Goal: Complete application form

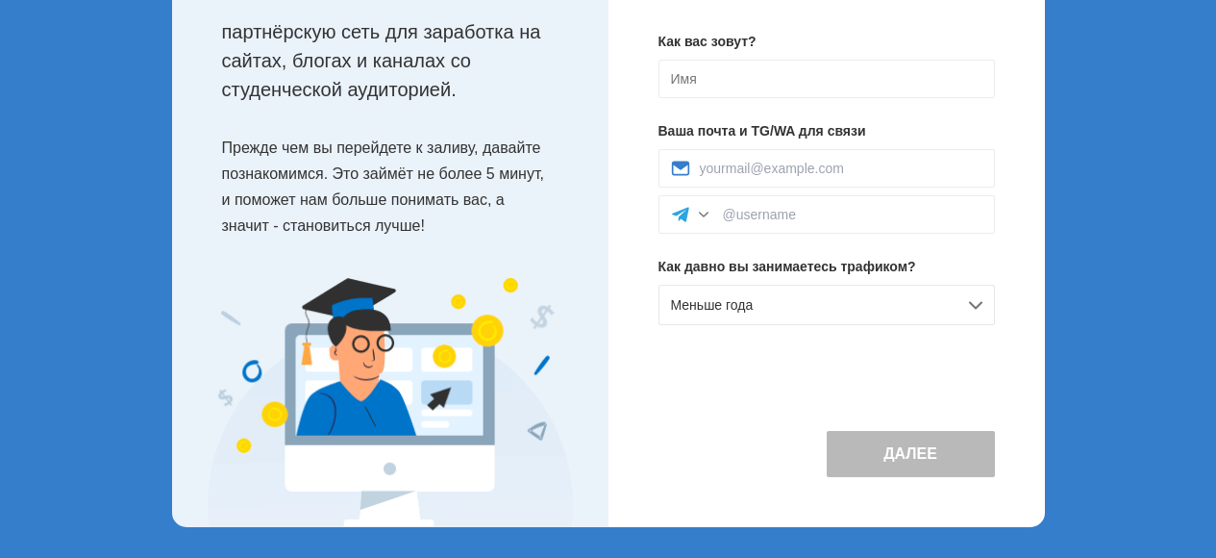
scroll to position [69, 0]
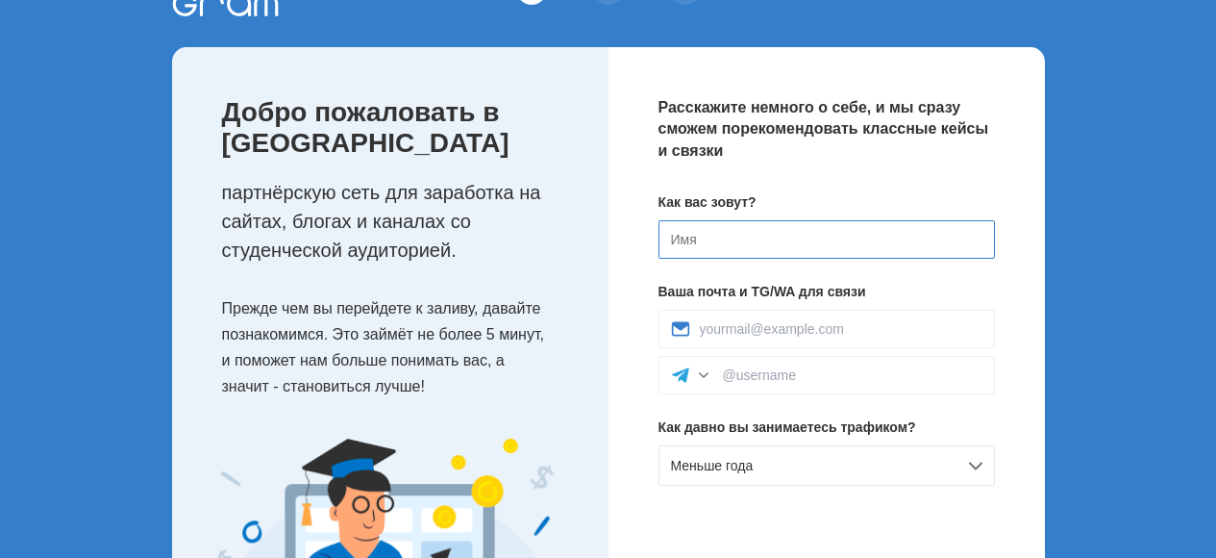
click at [720, 238] on input at bounding box center [826, 239] width 336 height 38
type input "[PERSON_NAME]"
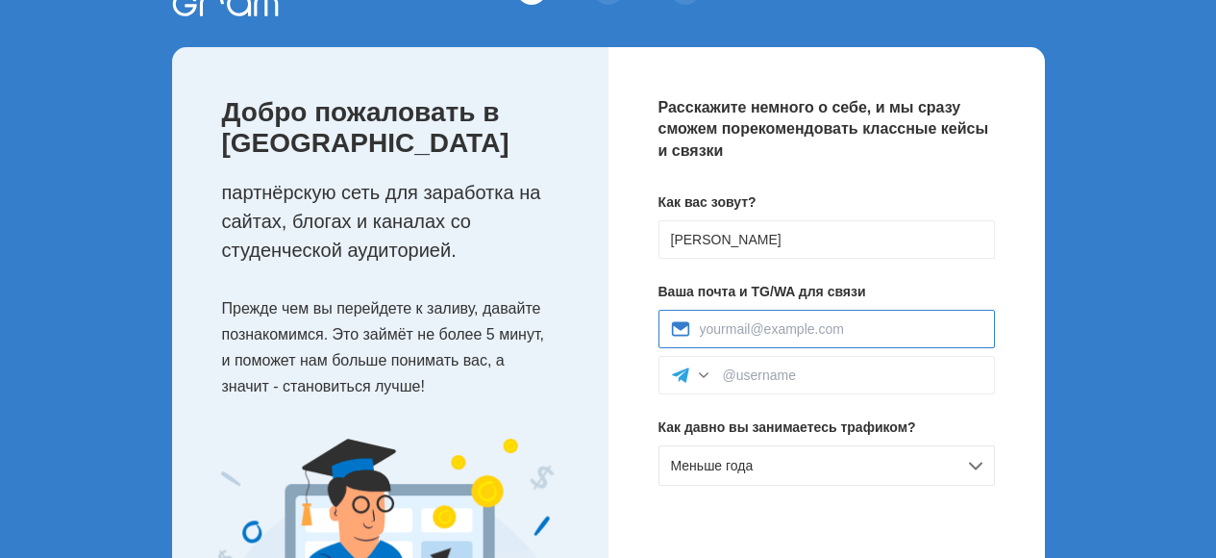
click at [762, 330] on input at bounding box center [841, 328] width 283 height 15
type input "[EMAIL_ADDRESS][DOMAIN_NAME]"
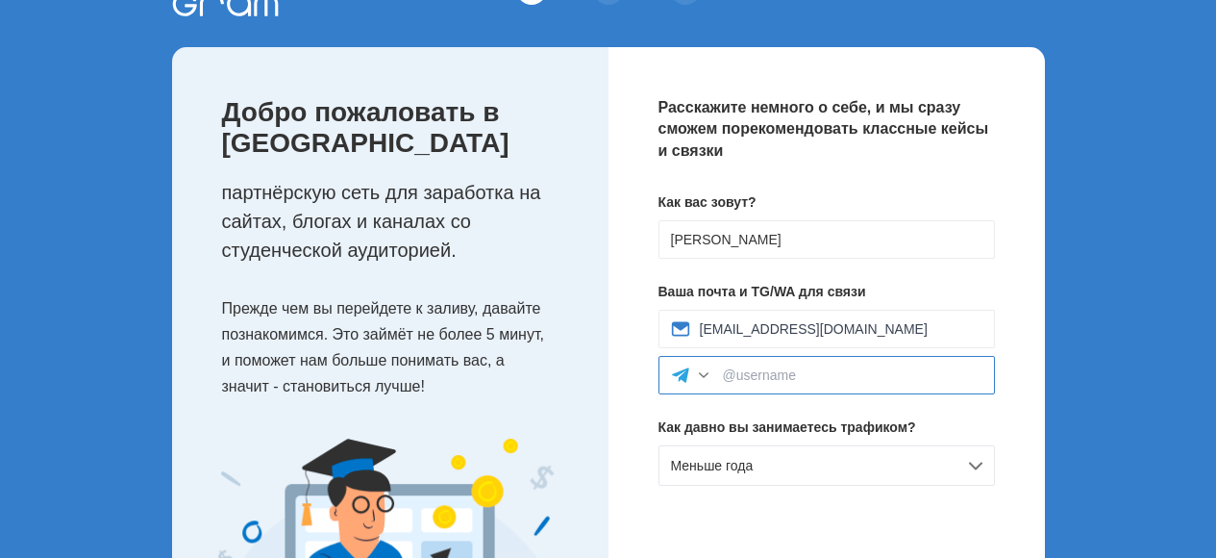
click at [739, 377] on input at bounding box center [853, 374] width 260 height 15
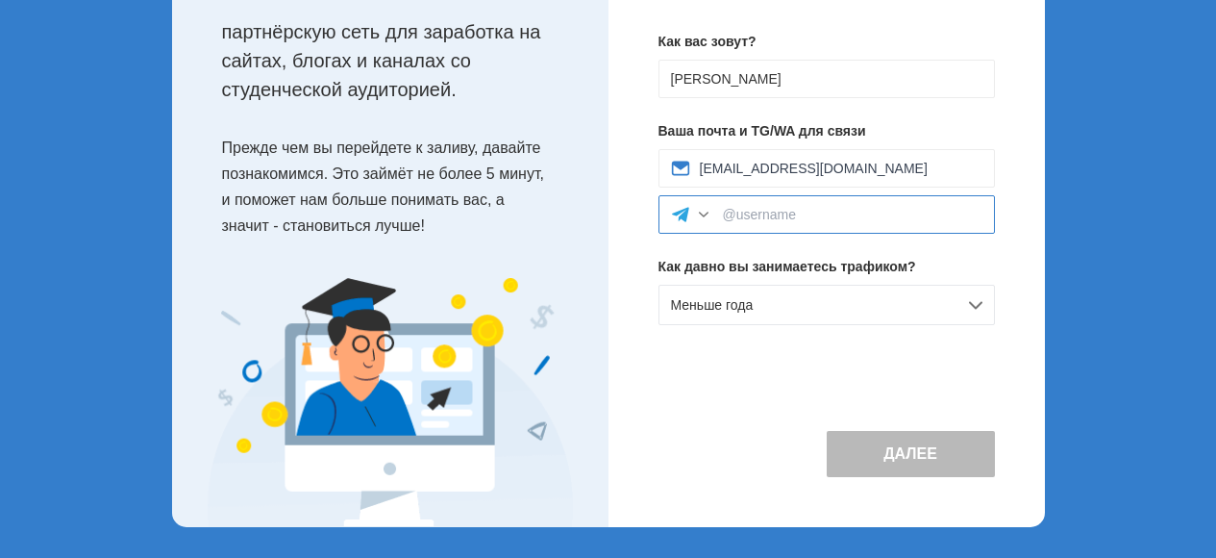
paste input "@PotolOK_msd"
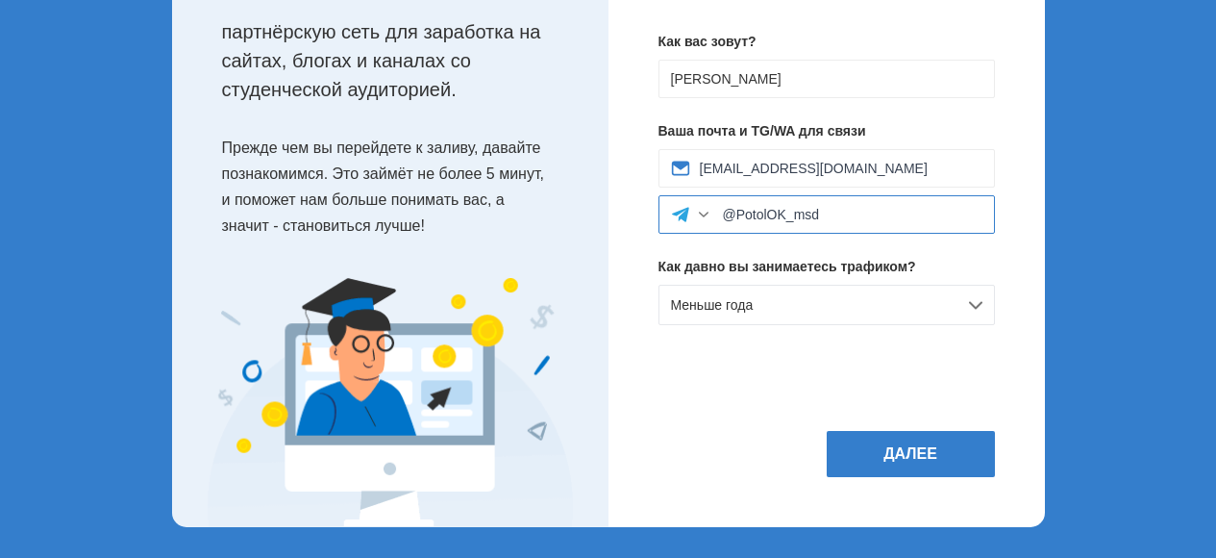
type input "@PotolOK_msd"
click at [701, 211] on div at bounding box center [703, 214] width 19 height 19
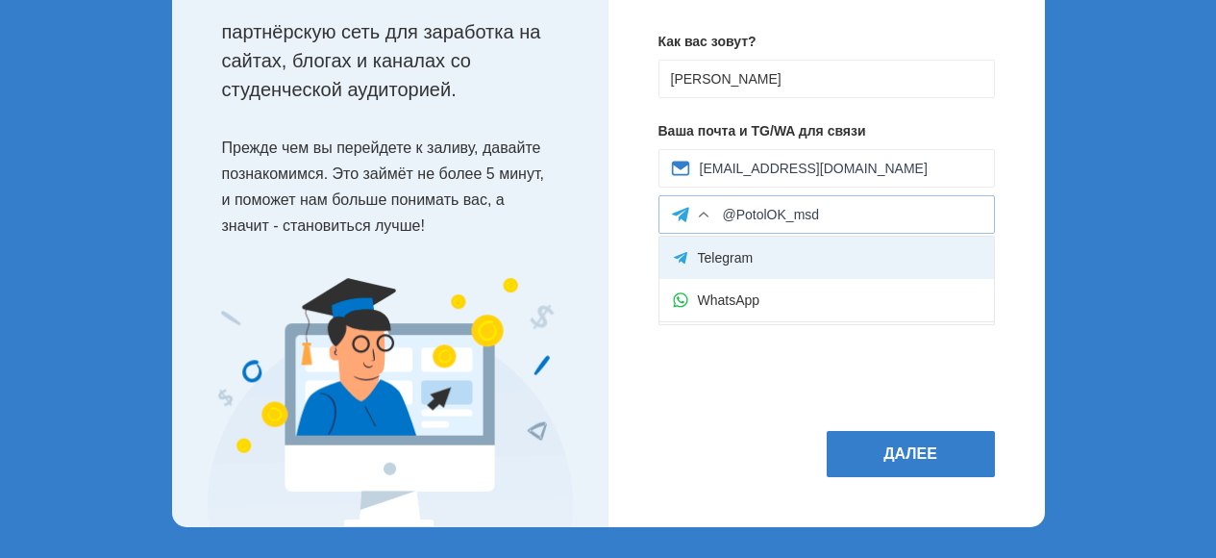
click at [709, 249] on div "Telegram" at bounding box center [826, 257] width 335 height 42
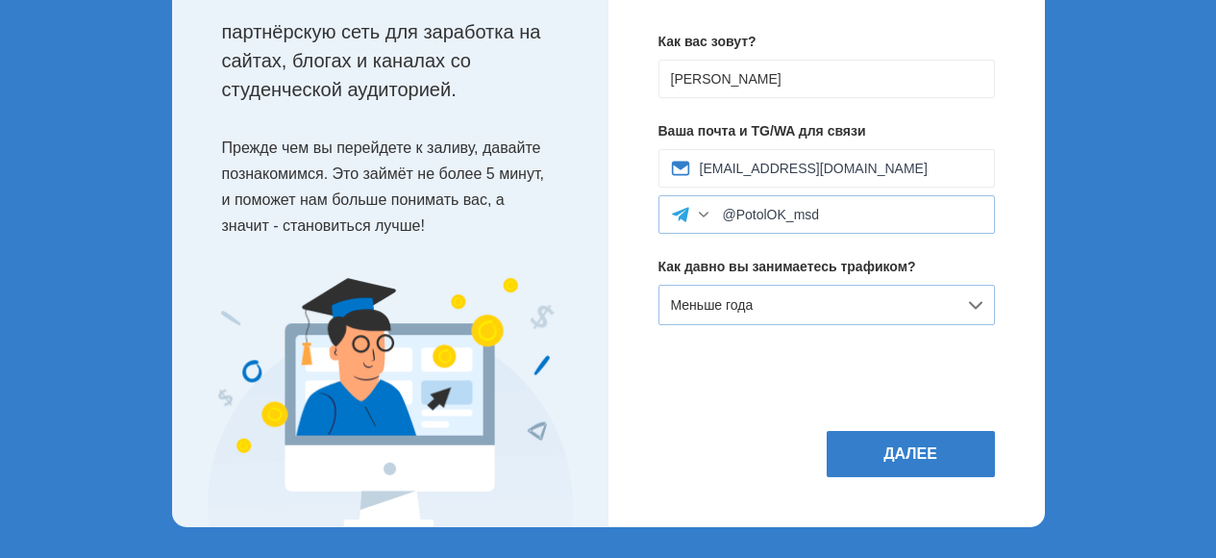
click at [966, 303] on div "Меньше года" at bounding box center [826, 305] width 336 height 40
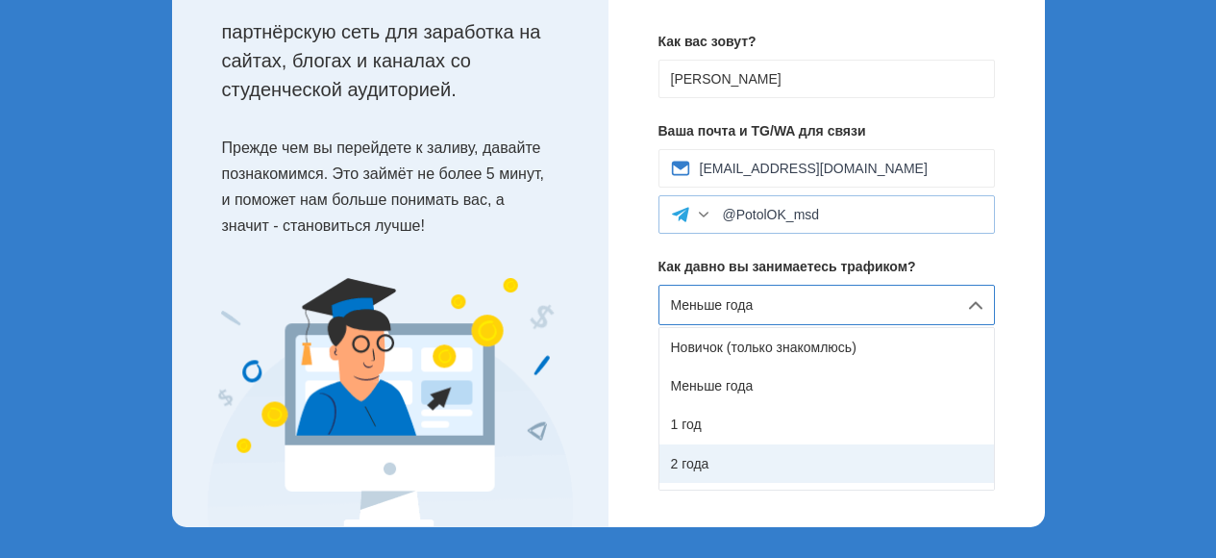
click at [702, 464] on div "2 года" at bounding box center [826, 463] width 335 height 38
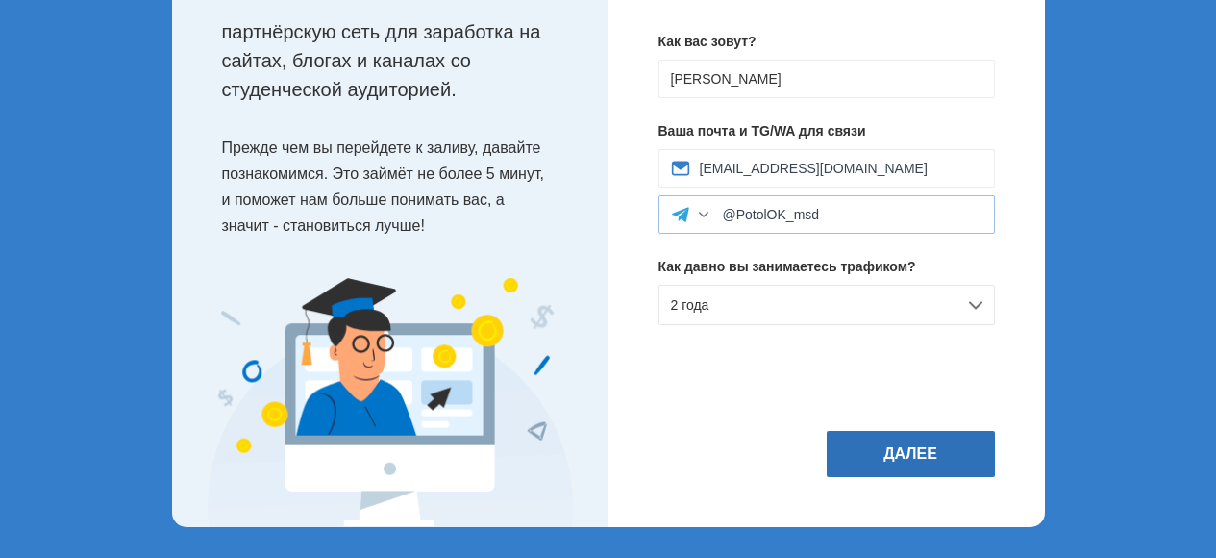
click at [895, 460] on button "Далее" at bounding box center [911, 454] width 168 height 46
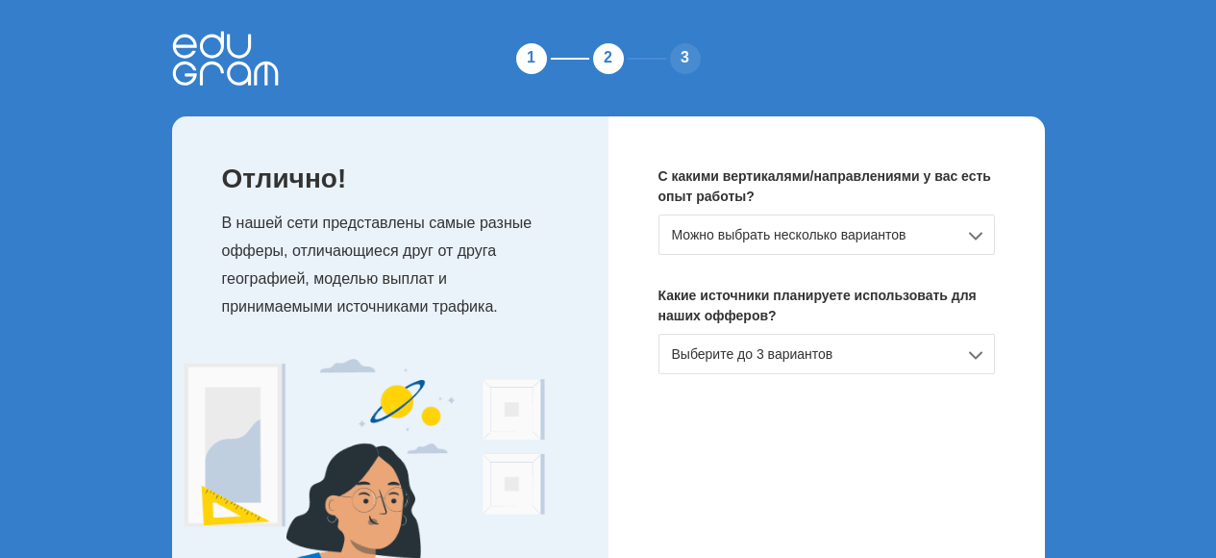
click at [963, 232] on div "Можно выбрать несколько вариантов" at bounding box center [826, 234] width 336 height 40
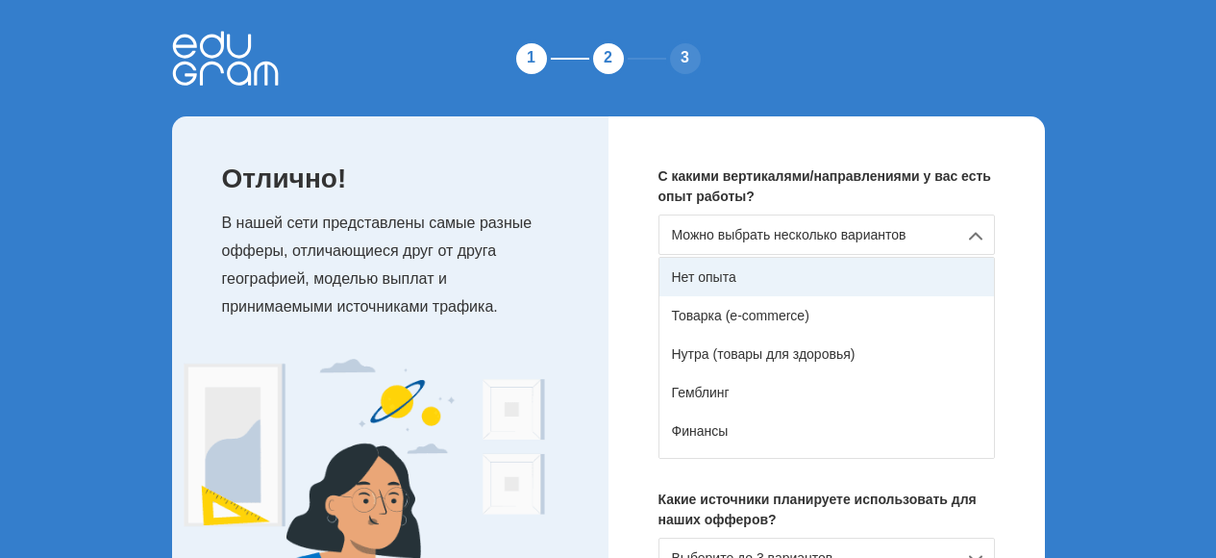
click at [750, 282] on div "Нет опыта" at bounding box center [826, 277] width 335 height 38
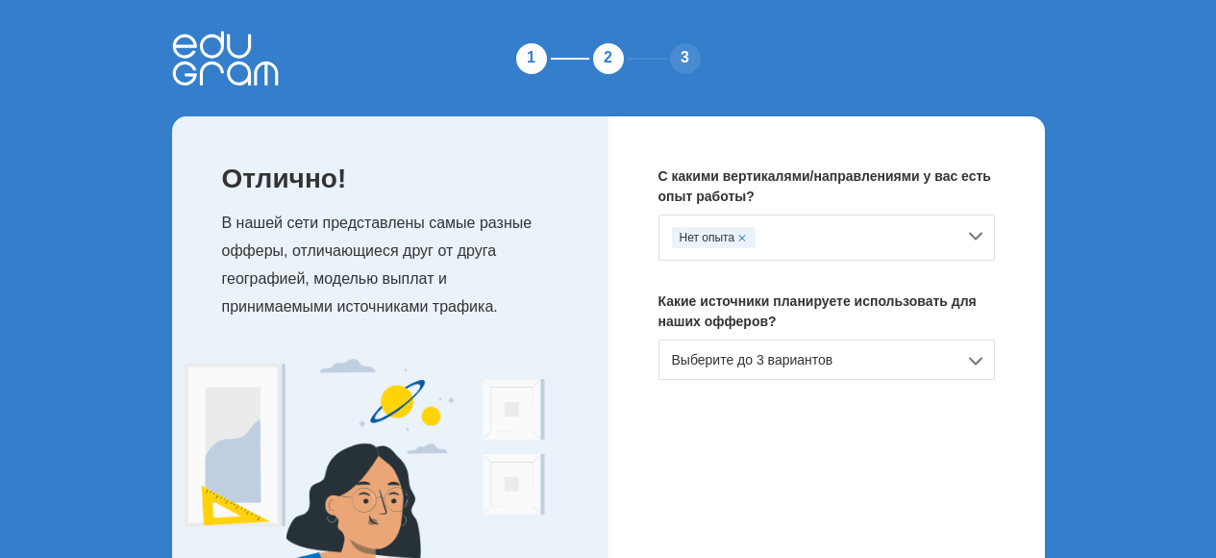
click at [968, 360] on div "Выберите до 3 вариантов" at bounding box center [826, 359] width 336 height 40
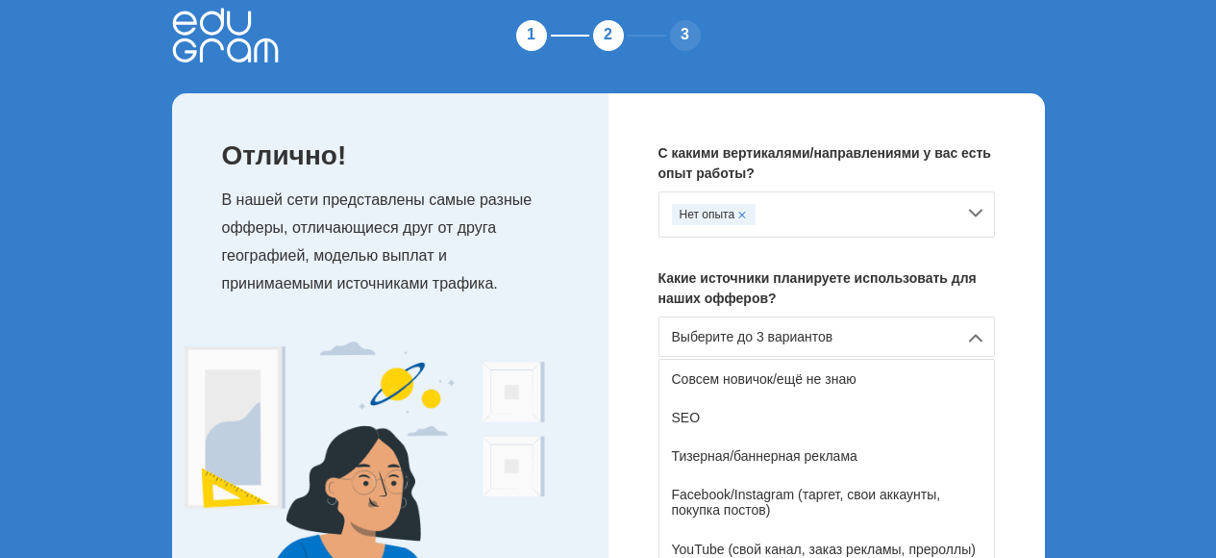
scroll to position [184, 0]
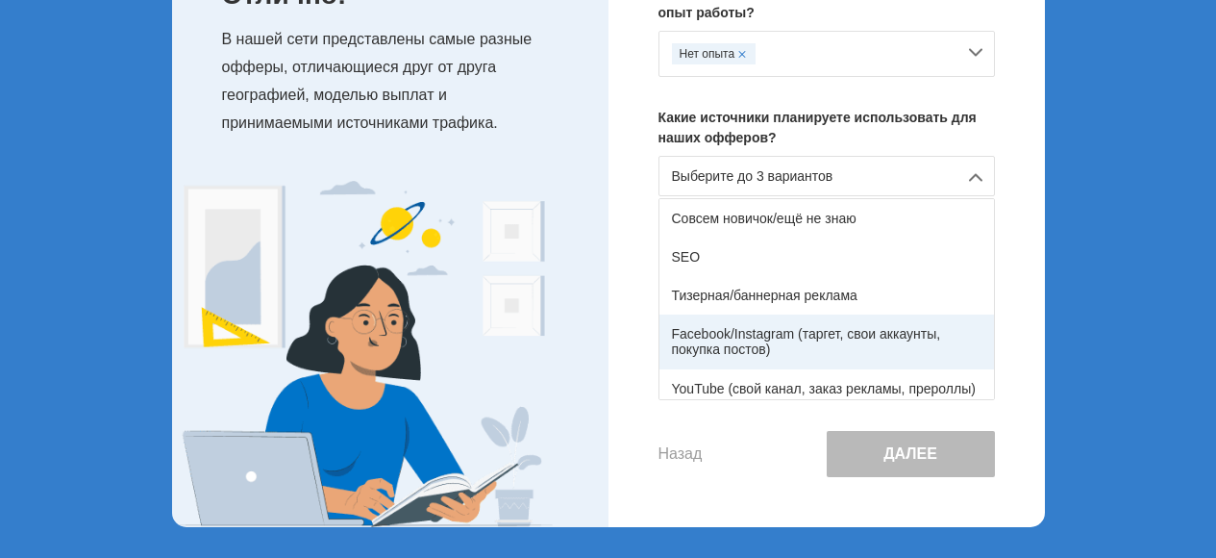
click at [780, 337] on div "Facebook/Instagram (таргет, свои аккаунты, покупка постов)" at bounding box center [826, 341] width 335 height 54
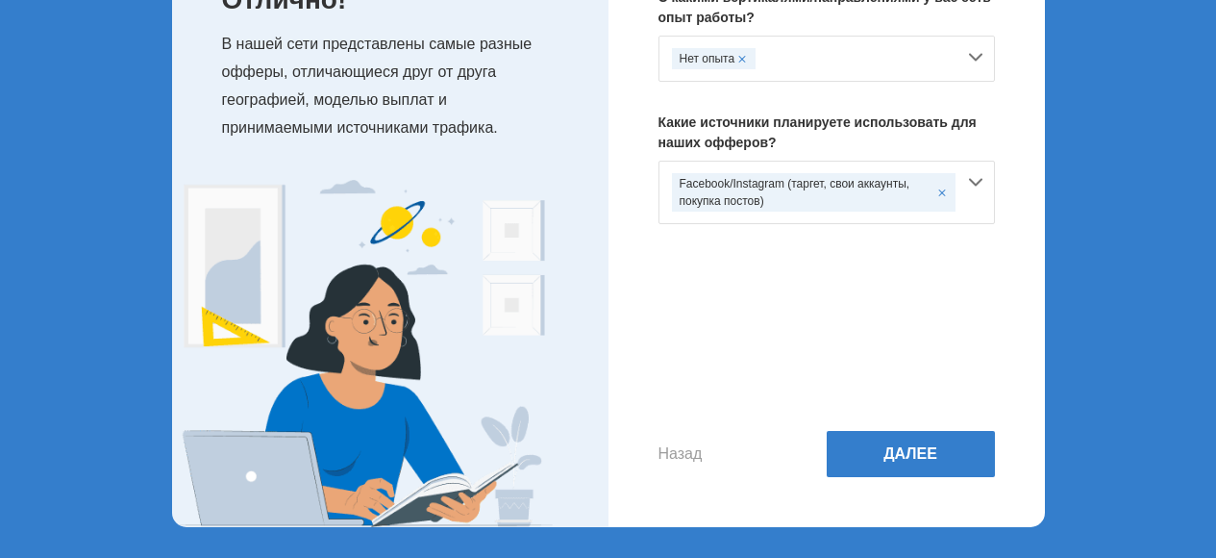
scroll to position [178, 0]
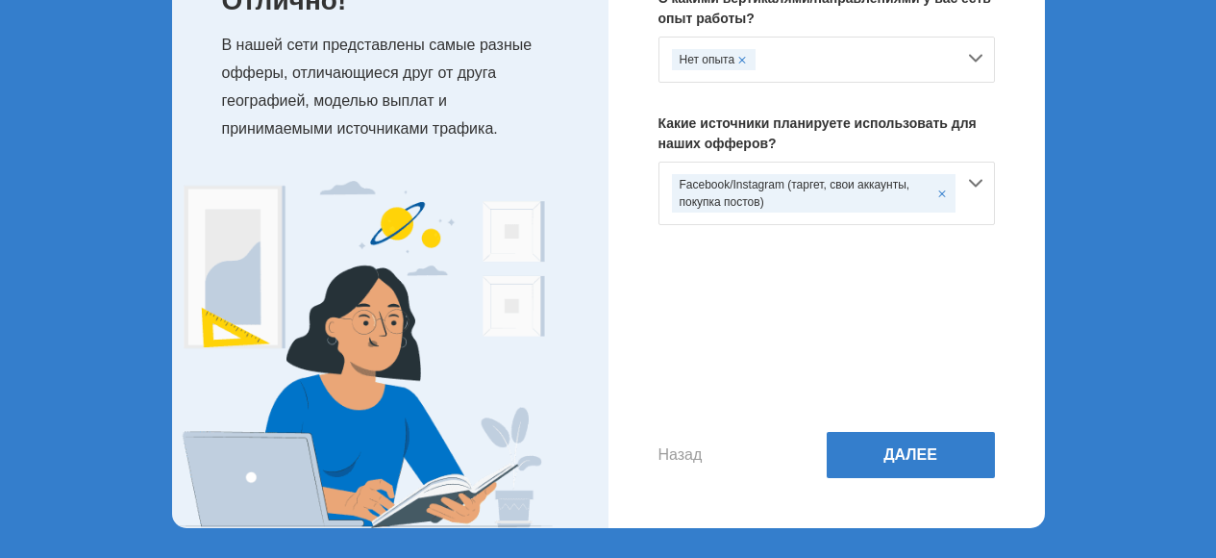
click at [978, 176] on div "Facebook/Instagram (таргет, свои аккаунты, покупка постов)" at bounding box center [826, 192] width 336 height 63
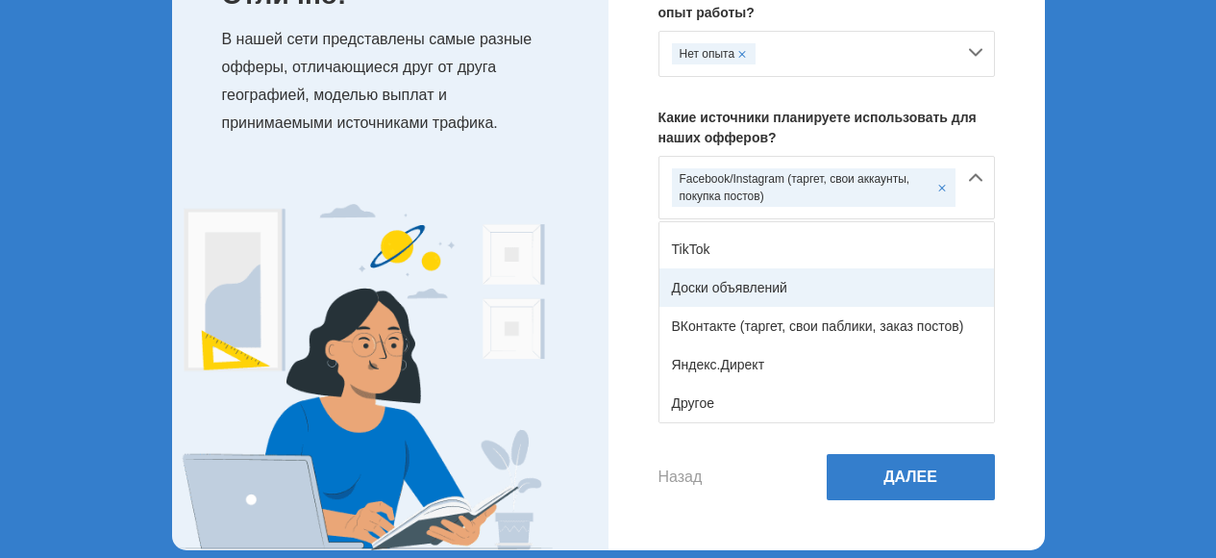
scroll to position [156, 0]
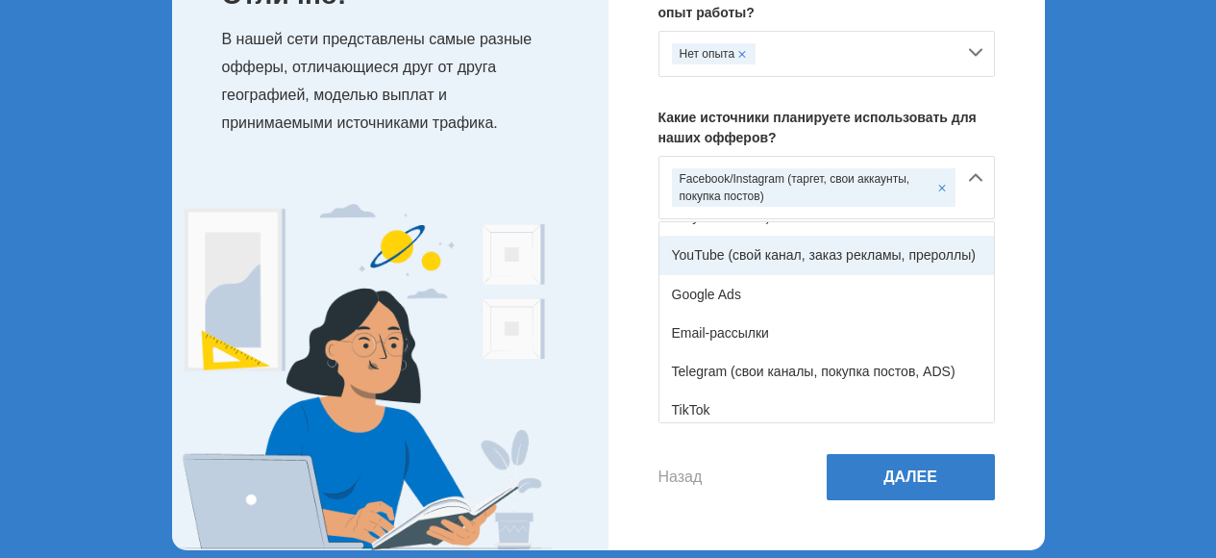
click at [763, 261] on div "YouTube (свой канал, заказ рекламы, прероллы)" at bounding box center [826, 255] width 335 height 38
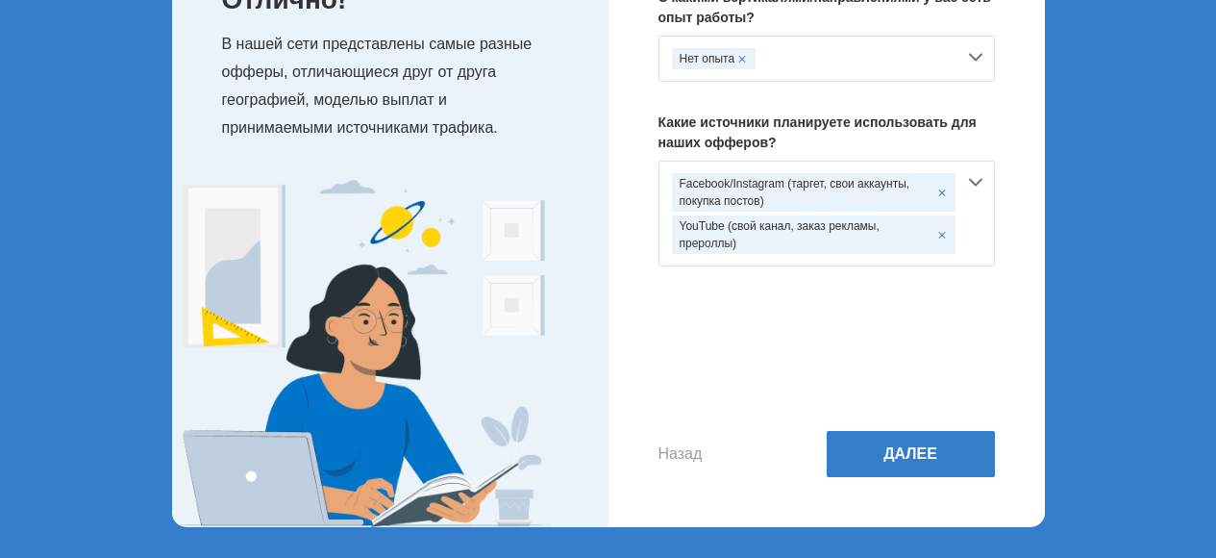
scroll to position [178, 0]
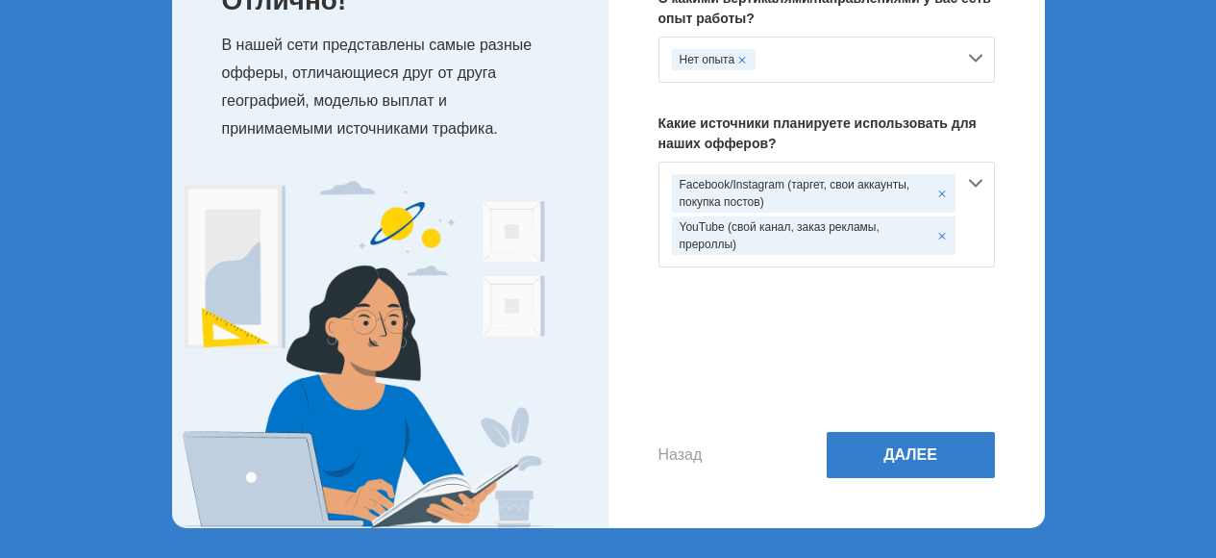
click at [978, 182] on div "Facebook/Instagram (таргет, свои аккаунты, покупка постов) YouTube (свой канал,…" at bounding box center [826, 214] width 336 height 106
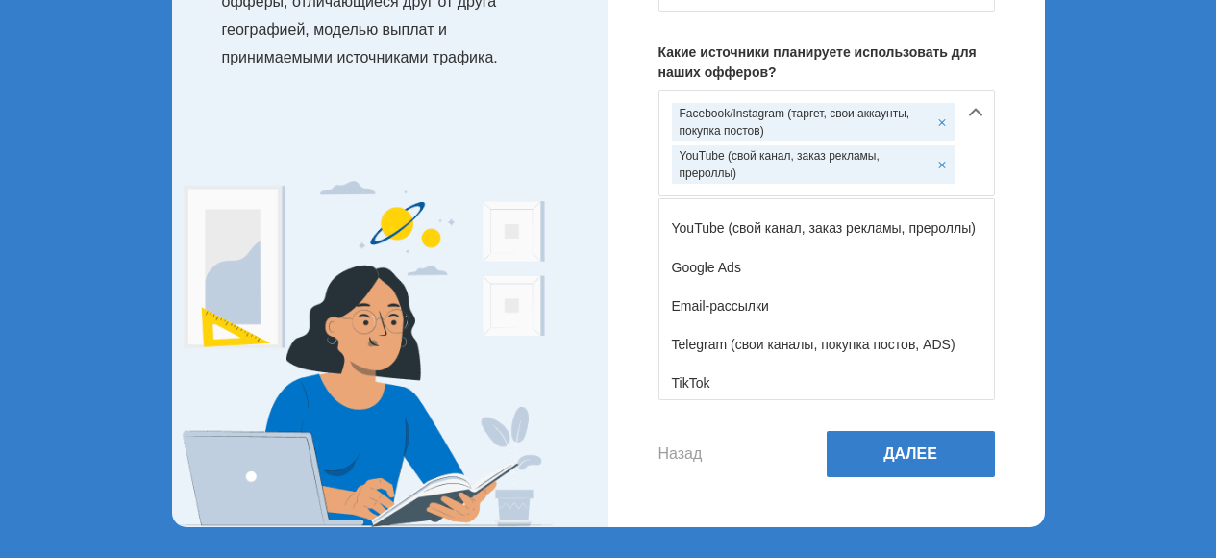
scroll to position [316, 0]
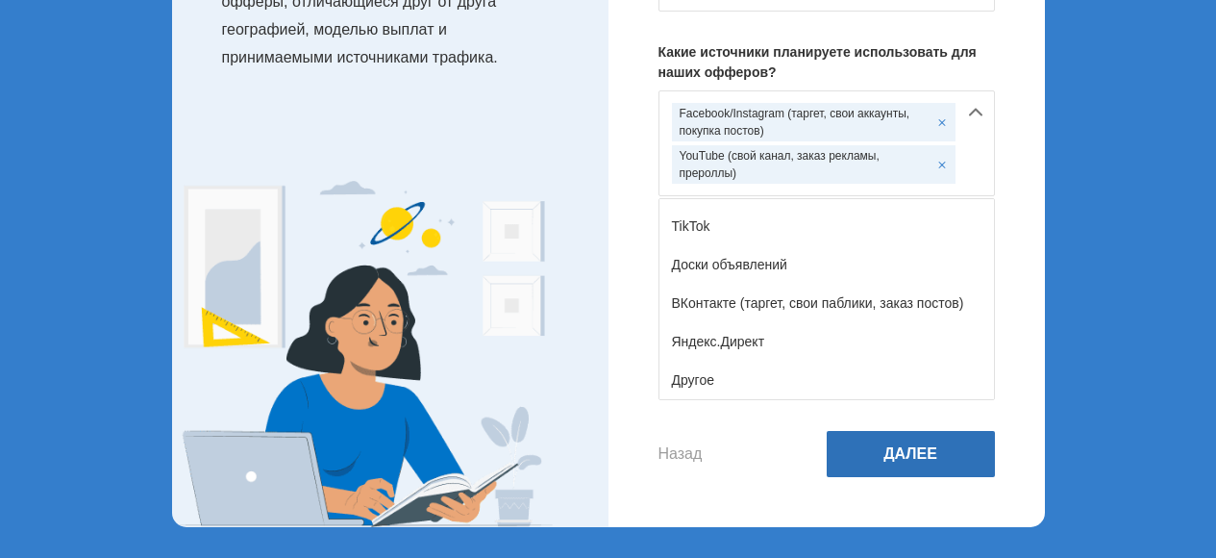
click at [924, 463] on button "Далее" at bounding box center [911, 454] width 168 height 46
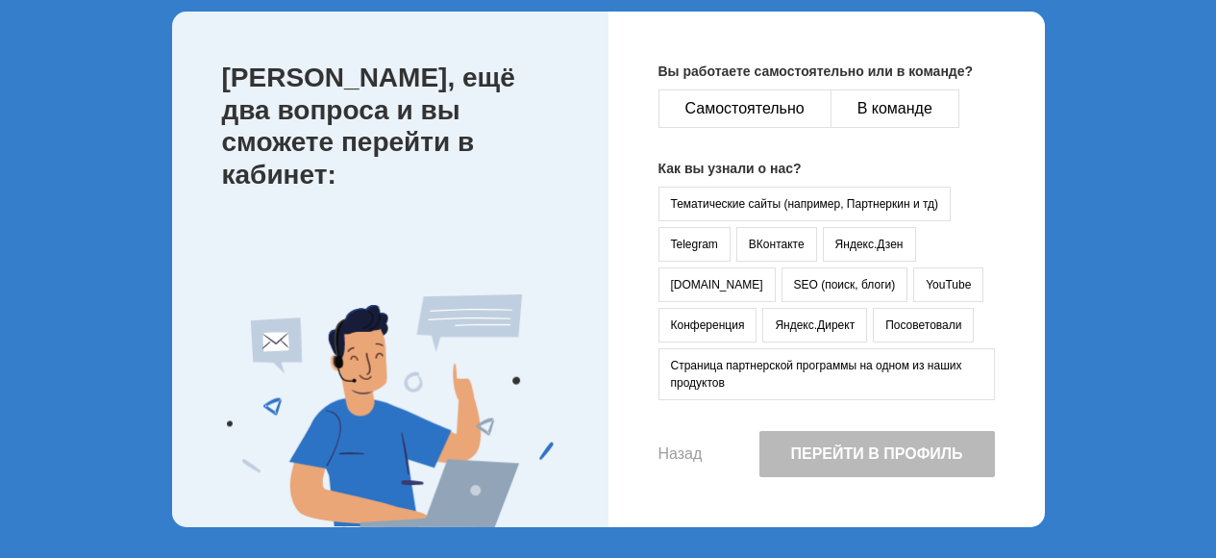
scroll to position [105, 0]
click at [749, 109] on button "Самостоятельно" at bounding box center [744, 108] width 173 height 38
click at [913, 286] on button "YouTube" at bounding box center [948, 284] width 70 height 35
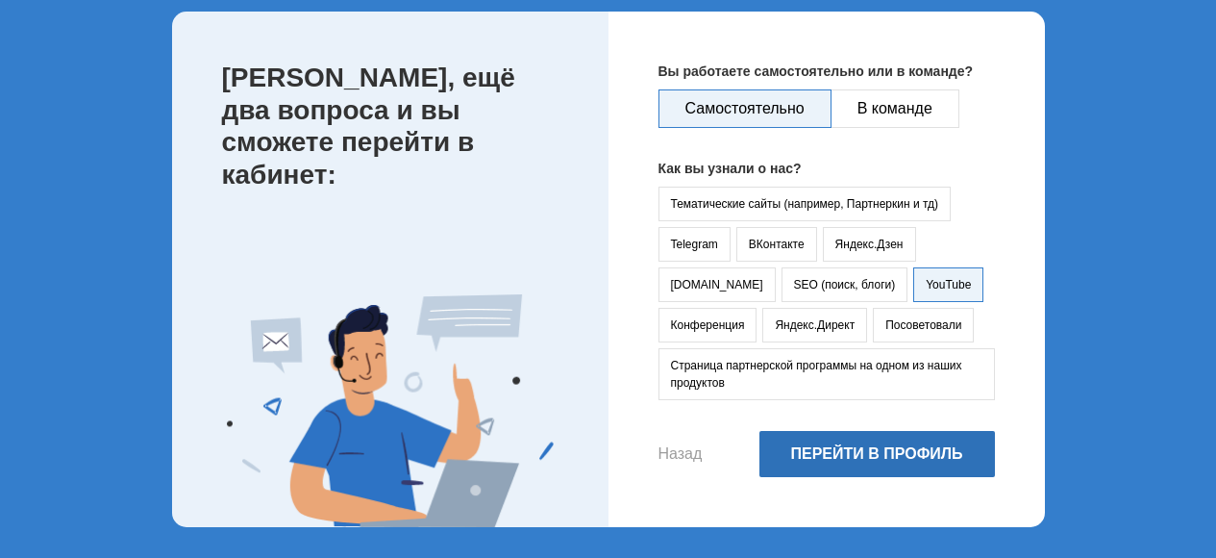
click at [871, 460] on button "Перейти в профиль" at bounding box center [877, 454] width 236 height 46
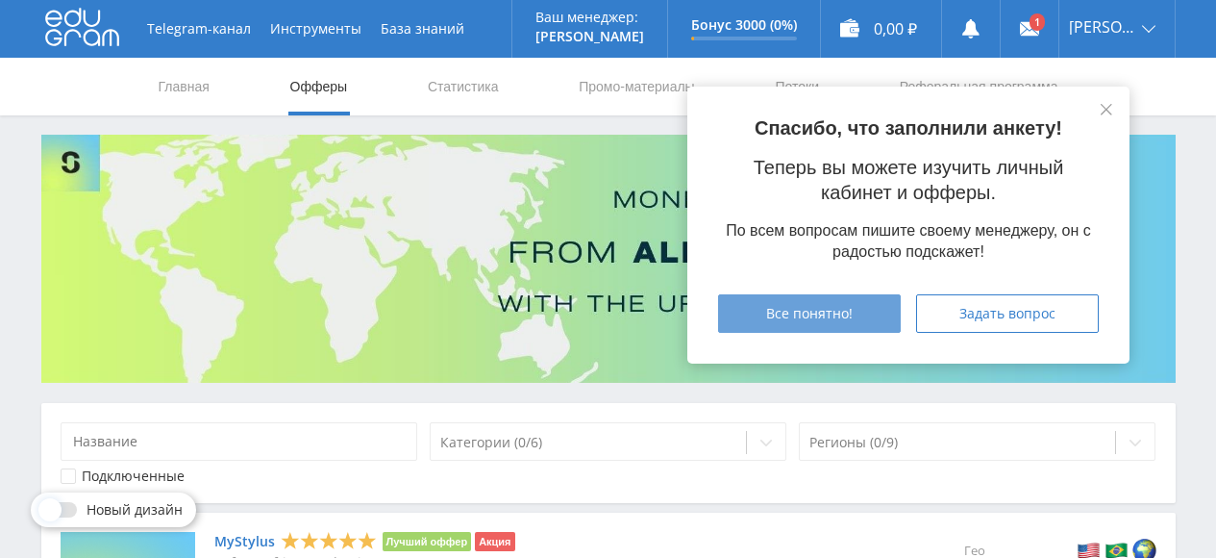
click at [814, 315] on span "Все понятно!" at bounding box center [809, 313] width 87 height 15
